Goal: Information Seeking & Learning: Check status

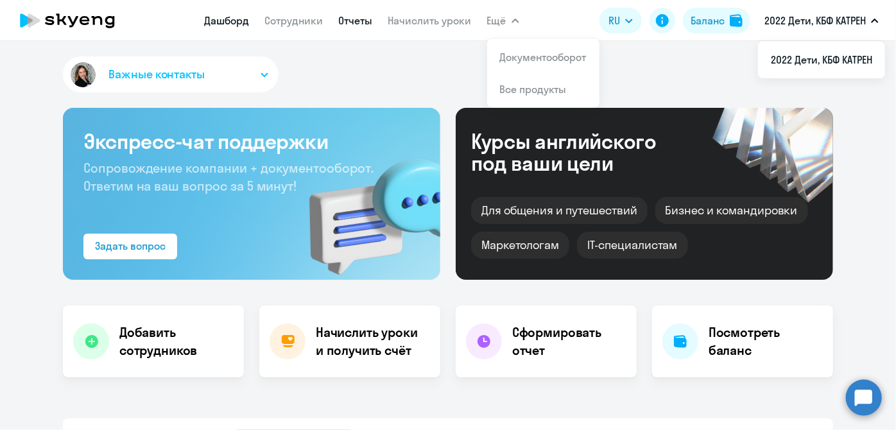
click at [350, 24] on link "Отчеты" at bounding box center [356, 20] width 34 height 13
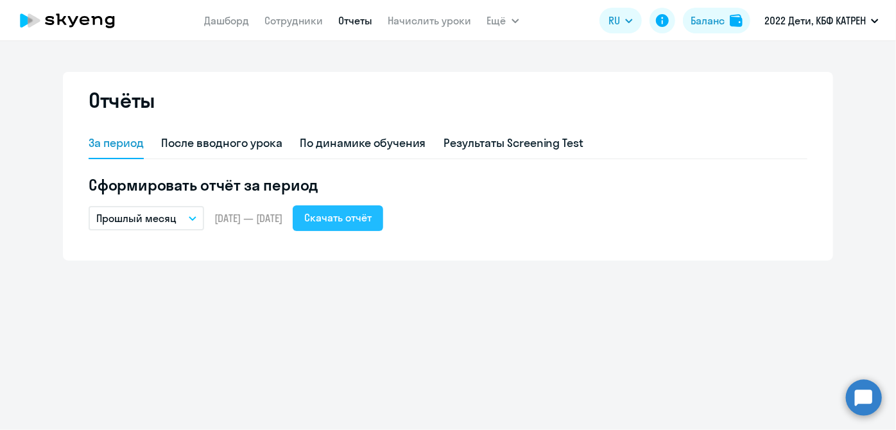
click at [363, 218] on div "Скачать отчёт" at bounding box center [337, 217] width 67 height 15
click at [234, 28] on app-menu-item-link "Дашборд" at bounding box center [227, 21] width 45 height 16
click at [234, 22] on link "Дашборд" at bounding box center [227, 20] width 45 height 13
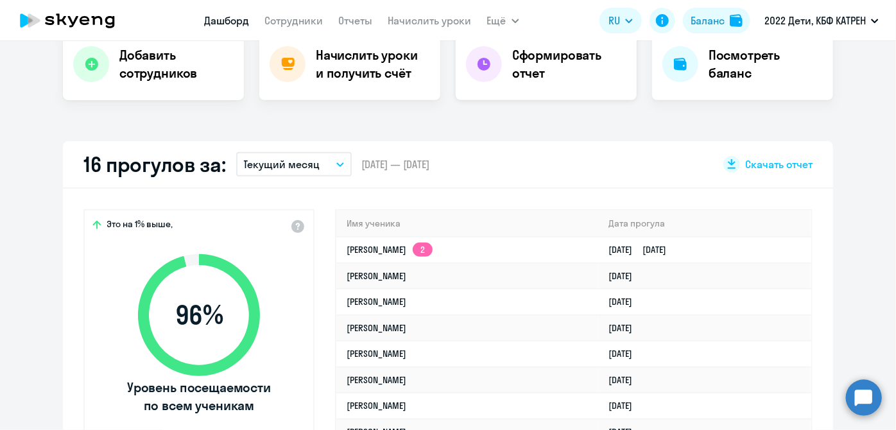
scroll to position [291, 0]
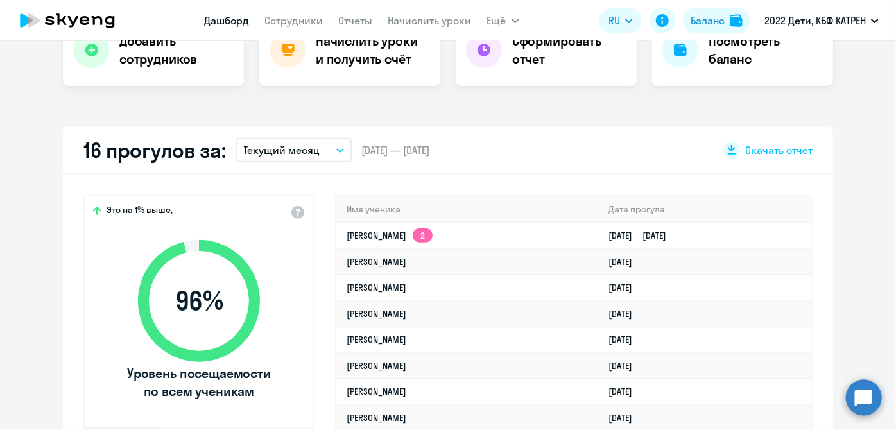
select select "30"
click at [387, 233] on link "[PERSON_NAME] 2" at bounding box center [390, 236] width 86 height 12
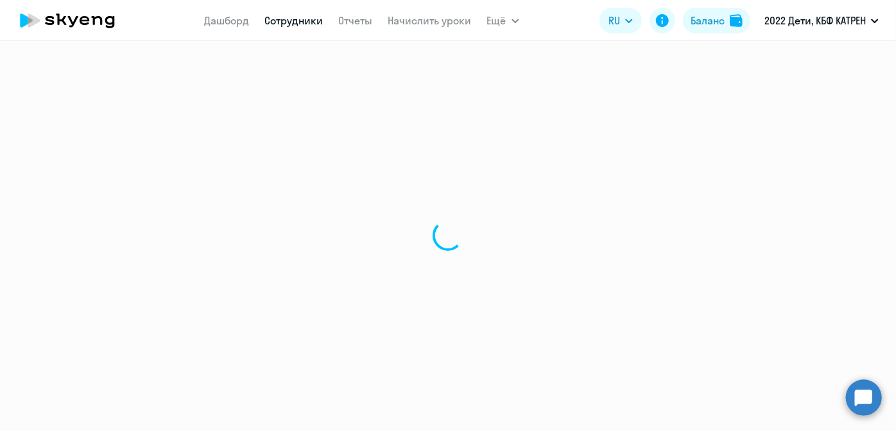
select select "english"
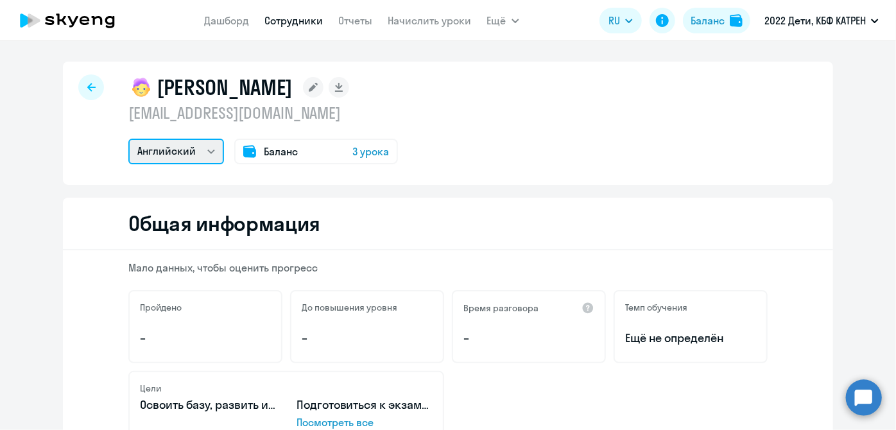
click at [202, 146] on select "Английский Математика Остальные" at bounding box center [176, 152] width 96 height 26
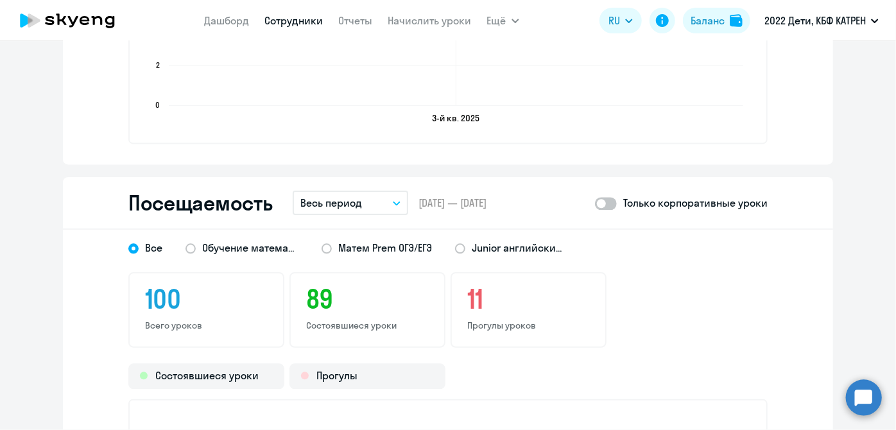
scroll to position [1400, 0]
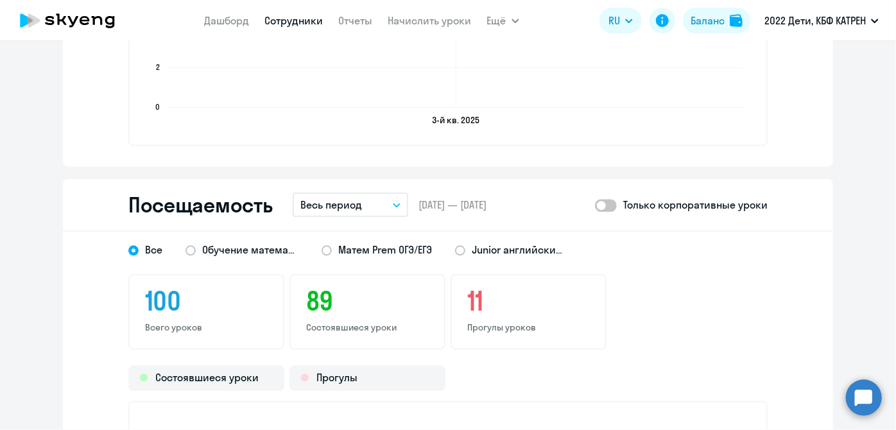
click at [386, 200] on button "Весь период" at bounding box center [351, 205] width 116 height 24
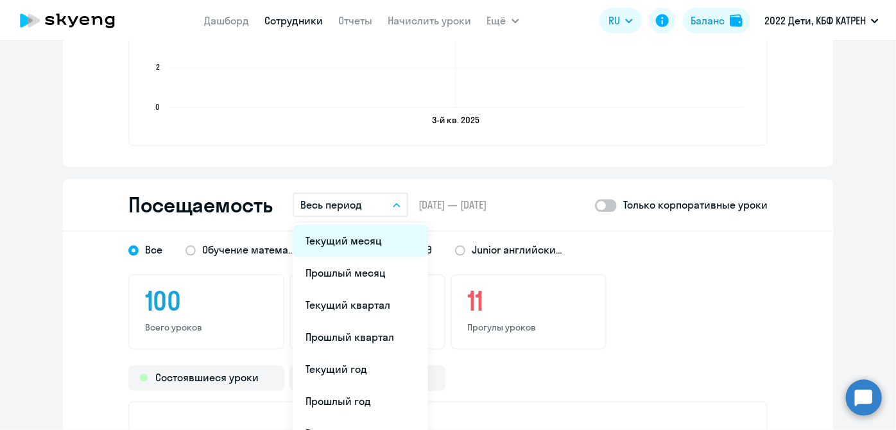
click at [343, 233] on li "Текущий месяц" at bounding box center [360, 241] width 135 height 32
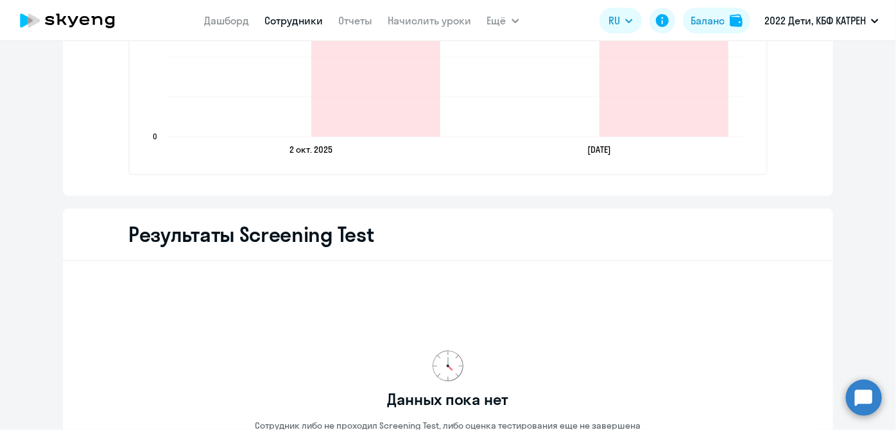
scroll to position [1867, 0]
